Goal: Complete application form

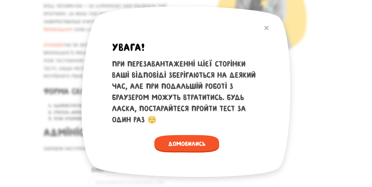
scroll to position [115, 0]
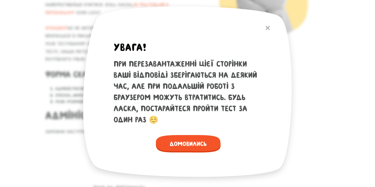
drag, startPoint x: 375, startPoint y: 28, endPoint x: 375, endPoint y: 57, distance: 29.9
click at [207, 143] on span "Домовились" at bounding box center [188, 143] width 65 height 17
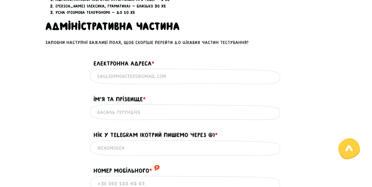
scroll to position [206, 0]
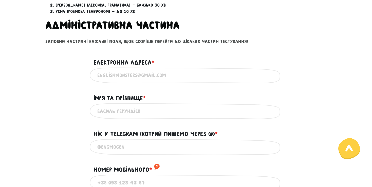
click at [155, 77] on input "Електронна адреса * ?" at bounding box center [185, 75] width 177 height 11
type input "[EMAIL_ADDRESS][DOMAIN_NAME]"
click at [140, 116] on input "Iм'я та прізвище * ?" at bounding box center [185, 110] width 177 height 11
click at [139, 115] on input "Iм'я та прізвище * ?" at bounding box center [185, 110] width 177 height 11
type input "Ֆ"
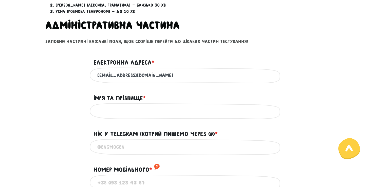
click at [118, 150] on input "Нік у Telegram (котрий пишемо через @) * ?" at bounding box center [185, 146] width 177 height 11
click at [117, 146] on input "Нік у Telegram (котрий пишемо через @) * ?" at bounding box center [185, 146] width 177 height 11
click at [101, 112] on input "Iм'я та прізвище * ?" at bounding box center [185, 110] width 177 height 11
type input "[PERSON_NAME]"
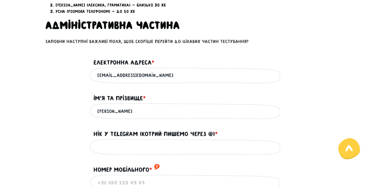
type input "[PERSON_NAME]"
click at [119, 150] on input "Нік у Telegram (котрий пишемо через @) * ?" at bounding box center [185, 146] width 177 height 11
paste input "@Art_tour_28"
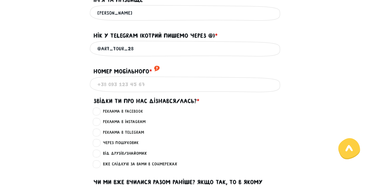
scroll to position [303, 0]
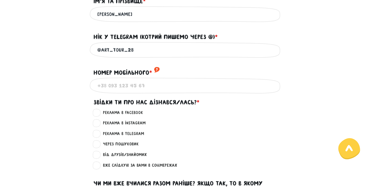
type input "@Art_tour_28"
click at [109, 90] on input "Номер мобільного * ?" at bounding box center [185, 85] width 177 height 11
type input "[PHONE_NUMBER]"
click at [99, 116] on label "Реклама в Facebook ?" at bounding box center [121, 112] width 44 height 7
click at [99, 114] on input "Реклама в Facebook ?" at bounding box center [97, 111] width 4 height 5
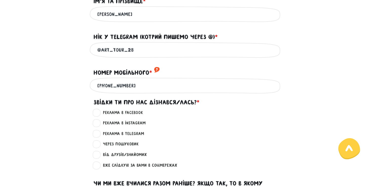
radio input "true"
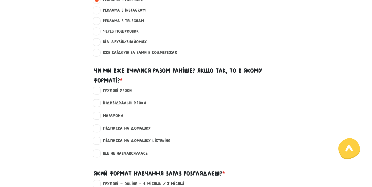
scroll to position [414, 0]
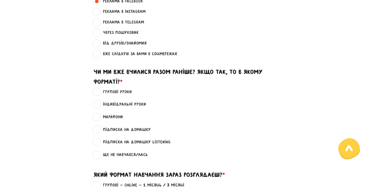
click at [101, 156] on label "Ще не навчався/лась" at bounding box center [123, 154] width 49 height 7
click at [99, 156] on input "Ще не навчався/лась" at bounding box center [97, 153] width 4 height 5
checkbox input "true"
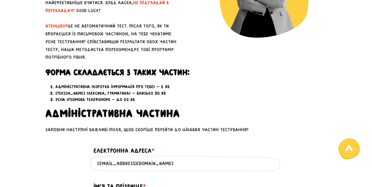
scroll to position [0, 0]
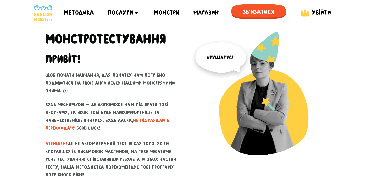
click at [40, 10] on img at bounding box center [43, 13] width 19 height 16
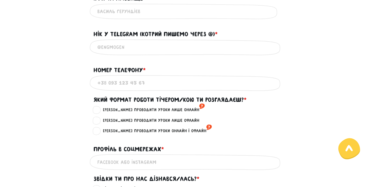
scroll to position [215, 0]
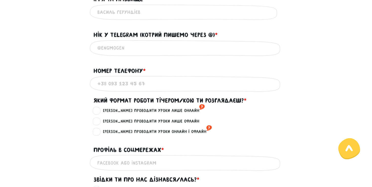
paste input "@Art_tour_28"
type input "@Art_tour_28"
click at [188, 80] on input "Номер телефону * ?" at bounding box center [185, 83] width 177 height 11
paste input "[PHONE_NUMBER]"
type input "[PHONE_NUMBER]"
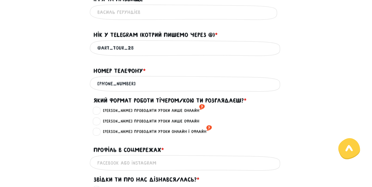
click at [100, 109] on label "[PERSON_NAME] проводити уроки лише онлайн ?" at bounding box center [152, 110] width 106 height 7
click at [99, 109] on input "[PERSON_NAME] проводити уроки лише онлайн ?" at bounding box center [97, 109] width 4 height 5
radio input "true"
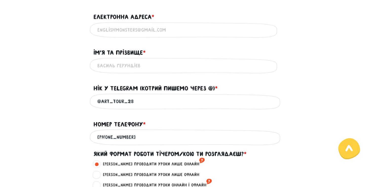
scroll to position [151, 0]
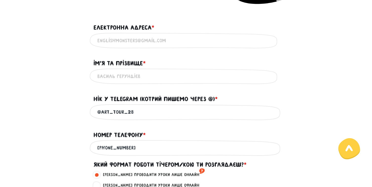
click at [141, 38] on input "Електронна адреса * ?" at bounding box center [185, 40] width 177 height 11
type input "[EMAIL_ADDRESS][DOMAIN_NAME]"
click at [128, 82] on input "Ім'я та прізвище * ?" at bounding box center [185, 76] width 177 height 11
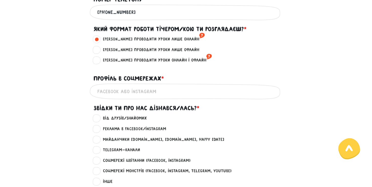
scroll to position [287, 0]
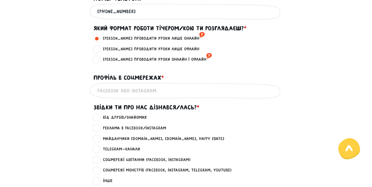
type input "[PERSON_NAME]"
click at [146, 94] on input "Профіль в соцмережах * ?" at bounding box center [185, 90] width 177 height 11
click at [99, 152] on label "Telegram-канали ?" at bounding box center [120, 149] width 42 height 7
click at [98, 151] on input "Telegram-канали ?" at bounding box center [97, 148] width 4 height 5
radio input "true"
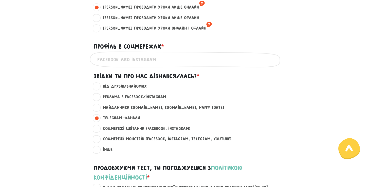
scroll to position [315, 0]
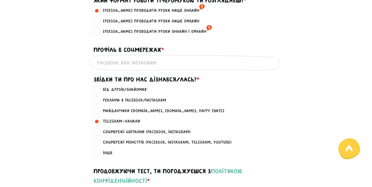
click at [207, 68] on input "Профіль в соцмережах * ?" at bounding box center [185, 62] width 177 height 11
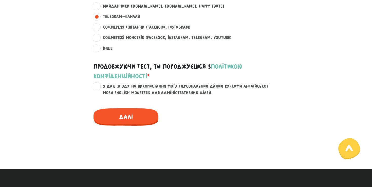
scroll to position [422, 0]
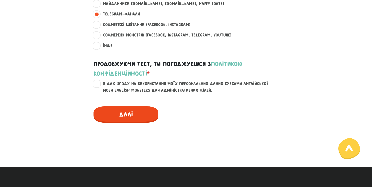
type input "Не маю"
click at [131, 115] on span "Далі" at bounding box center [125, 114] width 65 height 17
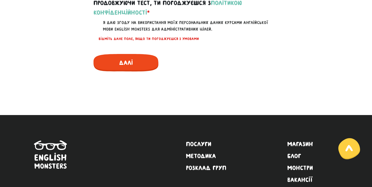
scroll to position [492, 0]
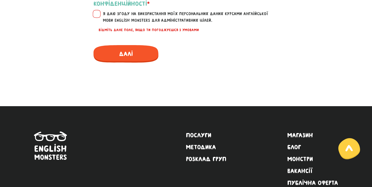
click at [99, 17] on label "Я даю згоду на використання моїх персональних даних курсами англійської мови En…" at bounding box center [189, 17] width 181 height 13
click at [95, 16] on input "Я даю згоду на використання моїх персональних даних курсами англійської мови En…" at bounding box center [97, 13] width 4 height 5
checkbox input "true"
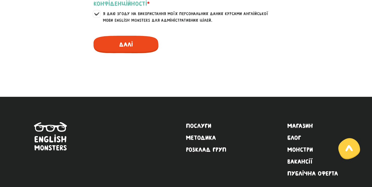
click at [113, 52] on span "Далі" at bounding box center [125, 44] width 65 height 17
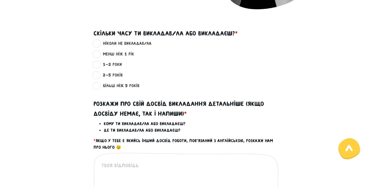
scroll to position [145, 0]
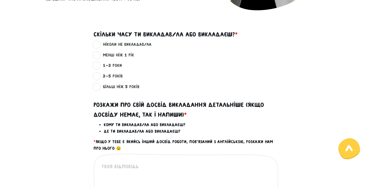
click at [100, 44] on label "ніколи не викладав/ла ?" at bounding box center [125, 44] width 53 height 7
click at [99, 44] on input "ніколи не викладав/ла ?" at bounding box center [97, 43] width 4 height 5
radio input "true"
click at [100, 54] on label "менш ніж 1 рік ?" at bounding box center [116, 55] width 35 height 7
click at [99, 54] on input "менш ніж 1 рік ?" at bounding box center [97, 54] width 4 height 5
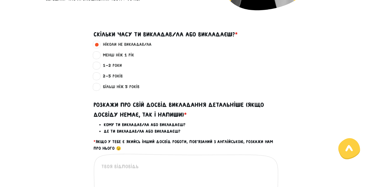
radio input "true"
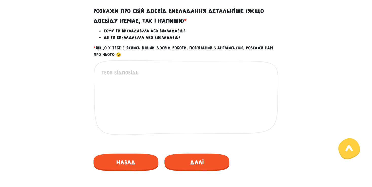
scroll to position [241, 0]
